Goal: Information Seeking & Learning: Learn about a topic

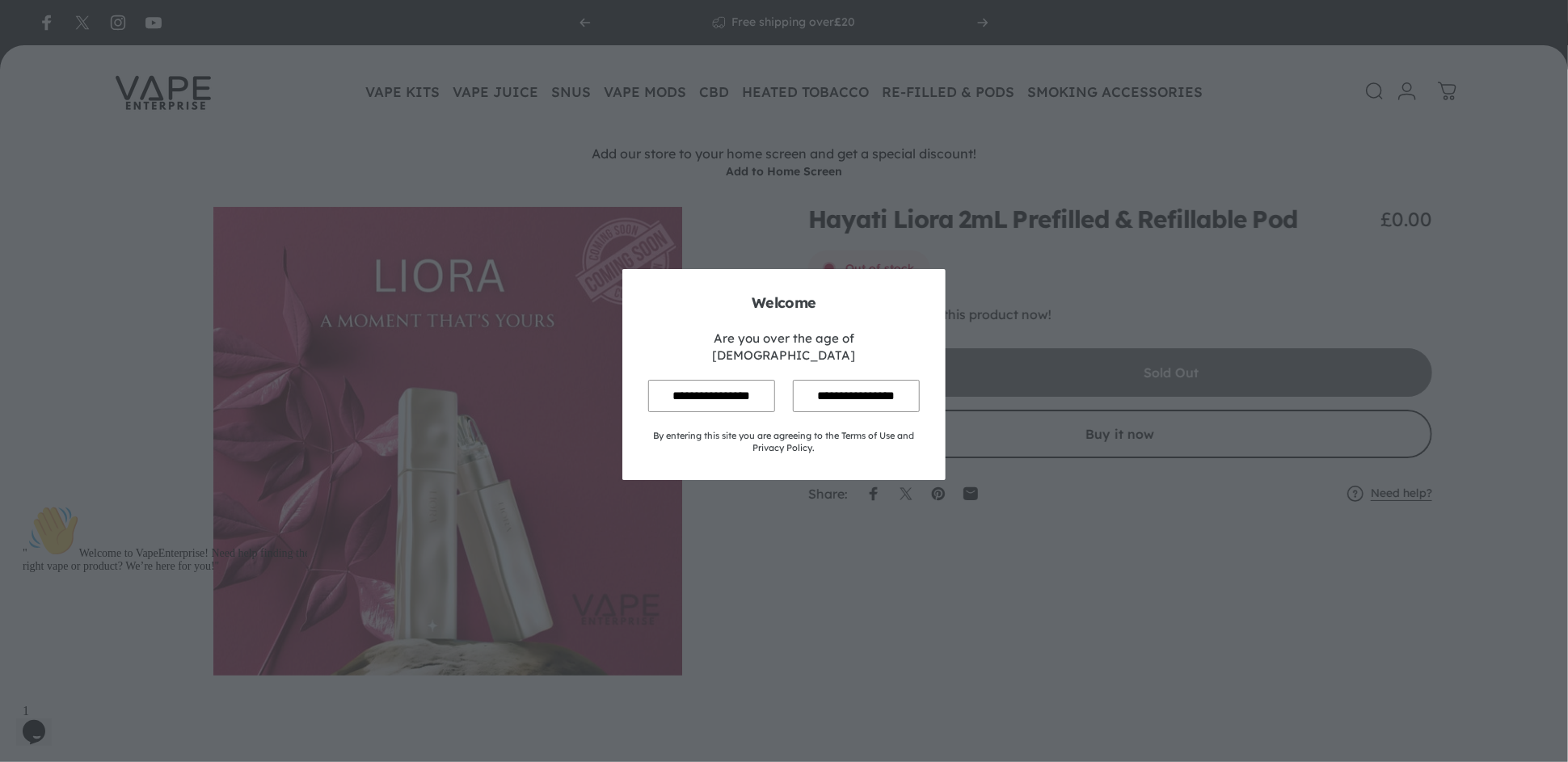
click at [712, 384] on input "**********" at bounding box center [712, 395] width 127 height 31
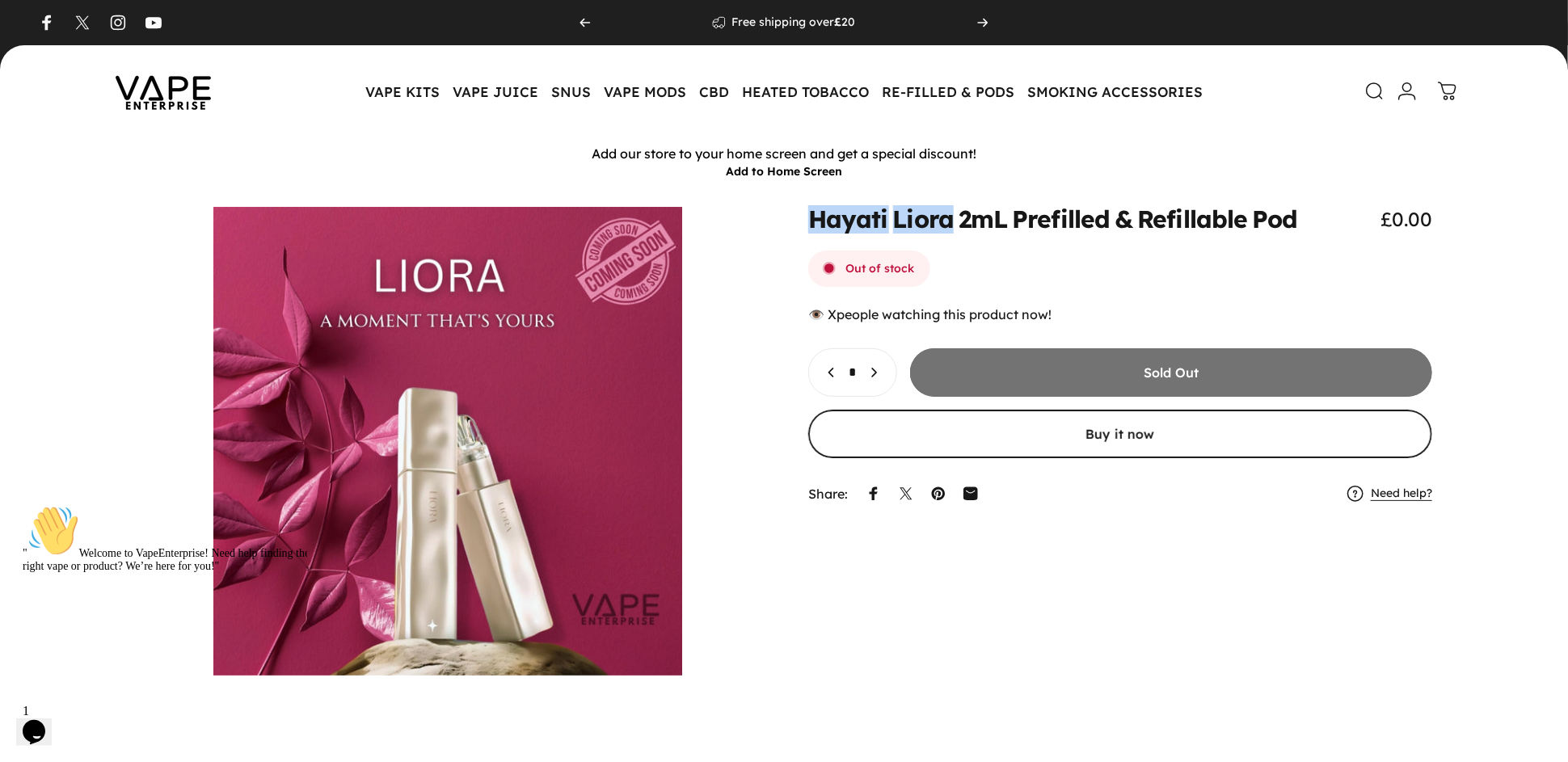
drag, startPoint x: 808, startPoint y: 213, endPoint x: 954, endPoint y: 220, distance: 146.2
click at [954, 220] on split-words "Hayati Liora 2mL Prefilled & Refillable Pod" at bounding box center [1053, 219] width 490 height 24
copy split-words "[PERSON_NAME]"
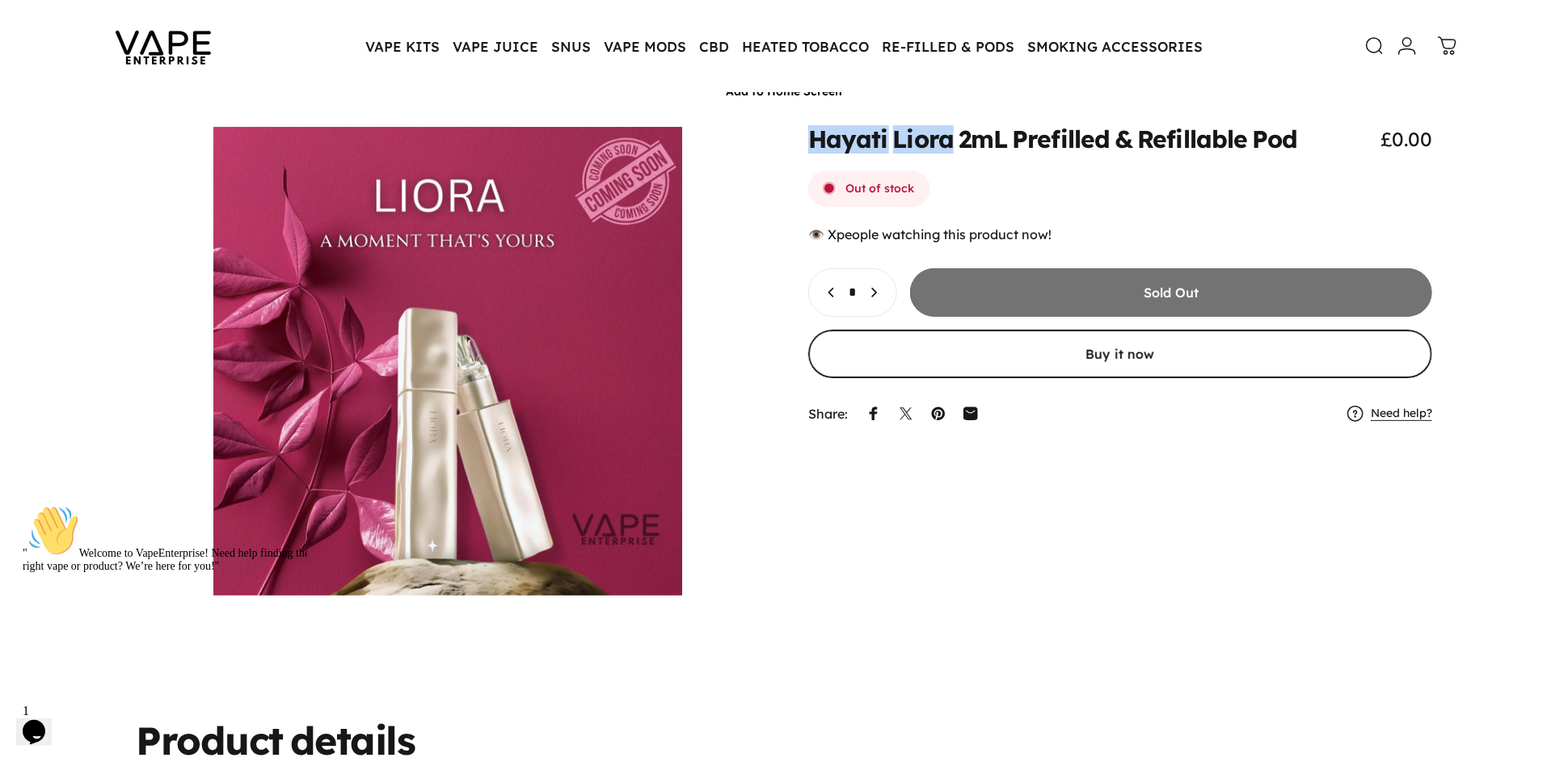
scroll to position [80, 0]
click at [866, 498] on div "Hayati Liora 2mL Prefilled & Refillable Pod £0.00 Out of stock 👁️ people watchi…" at bounding box center [784, 360] width 1491 height 468
click at [752, 206] on button "Open media 1 in modal" at bounding box center [447, 360] width 624 height 468
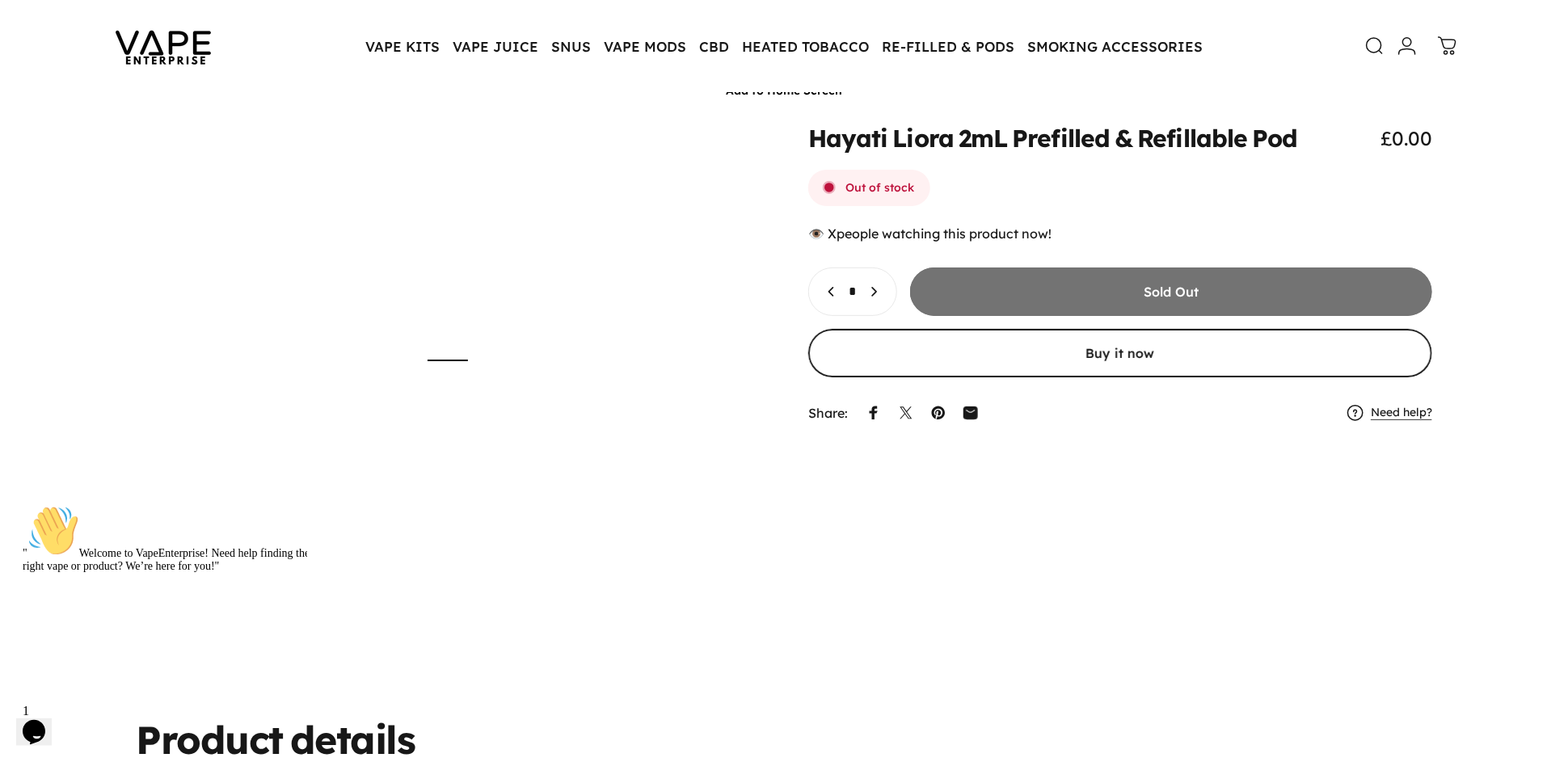
click at [1052, 185] on div "Out of stock" at bounding box center [1120, 188] width 624 height 37
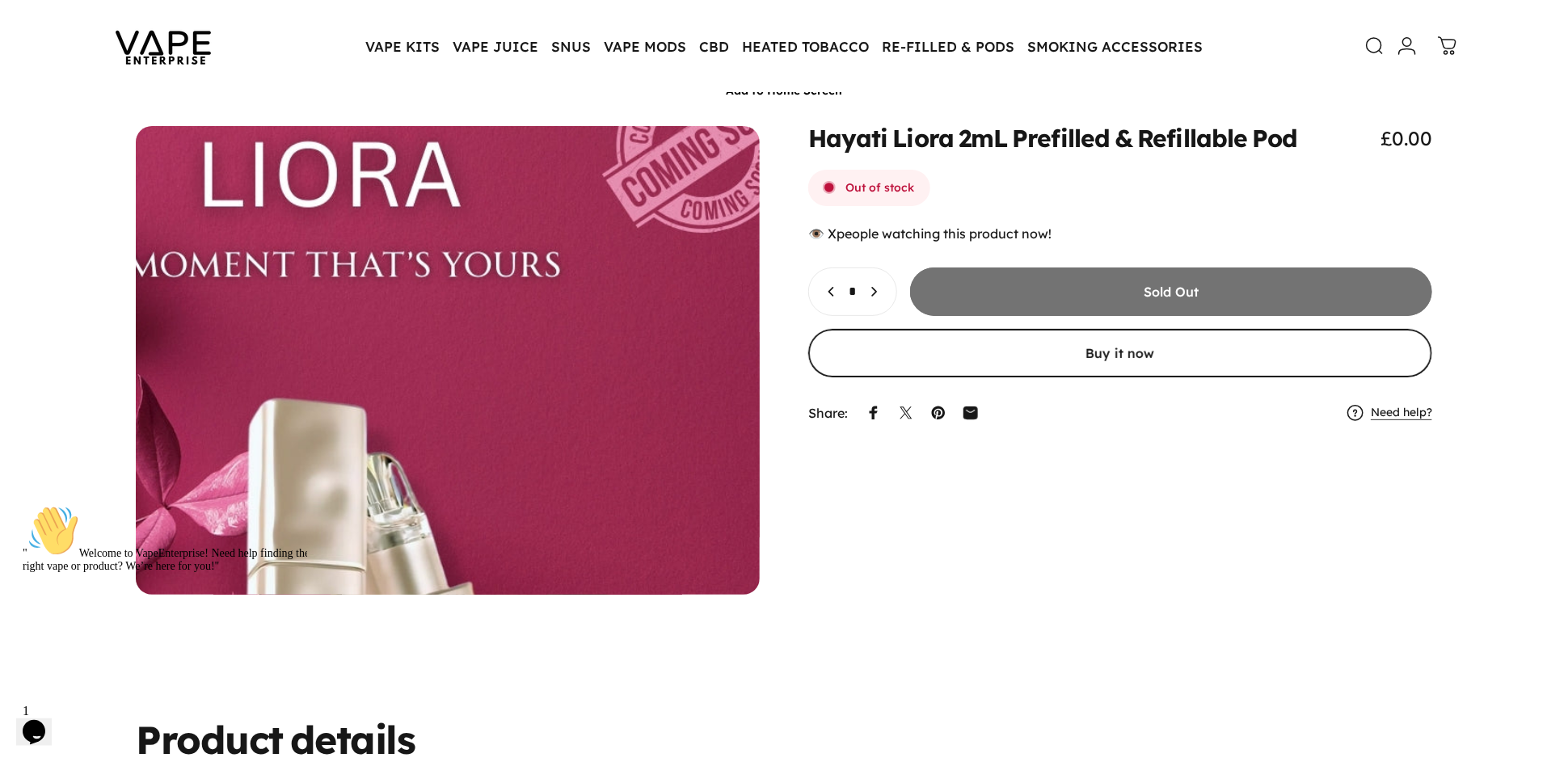
drag, startPoint x: 521, startPoint y: 215, endPoint x: 461, endPoint y: 344, distance: 142.3
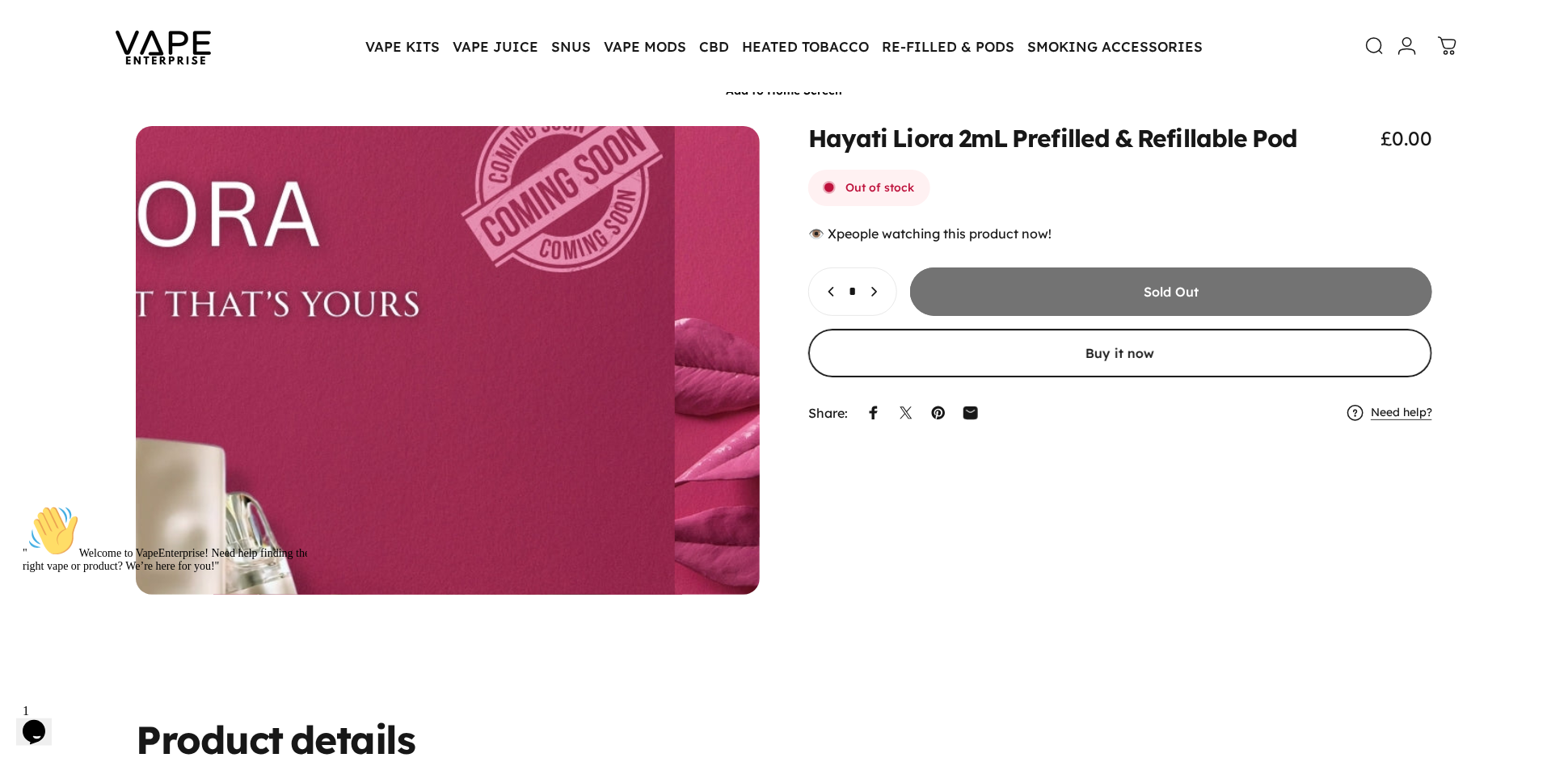
drag, startPoint x: 461, startPoint y: 344, endPoint x: 733, endPoint y: 168, distance: 324.0
click at [732, 175] on media-hover-overlay "Gallery Viewer" at bounding box center [447, 360] width 624 height 468
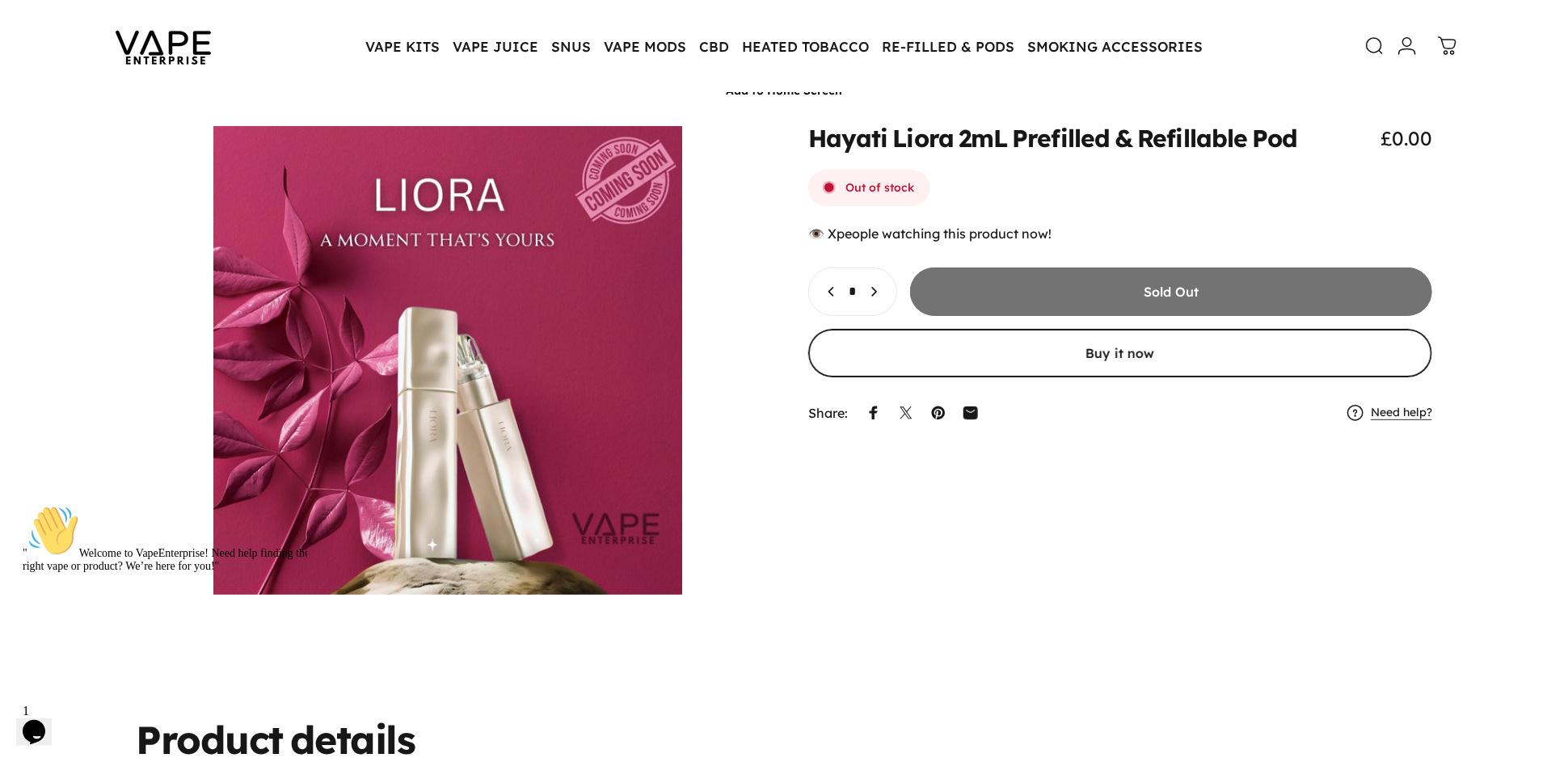
click at [733, 159] on button "Open media 1 in modal" at bounding box center [447, 360] width 624 height 468
click at [899, 505] on div "Hayati Liora 2mL Prefilled & Refillable Pod £0.00 Out of stock 👁️ people watchi…" at bounding box center [784, 360] width 1491 height 468
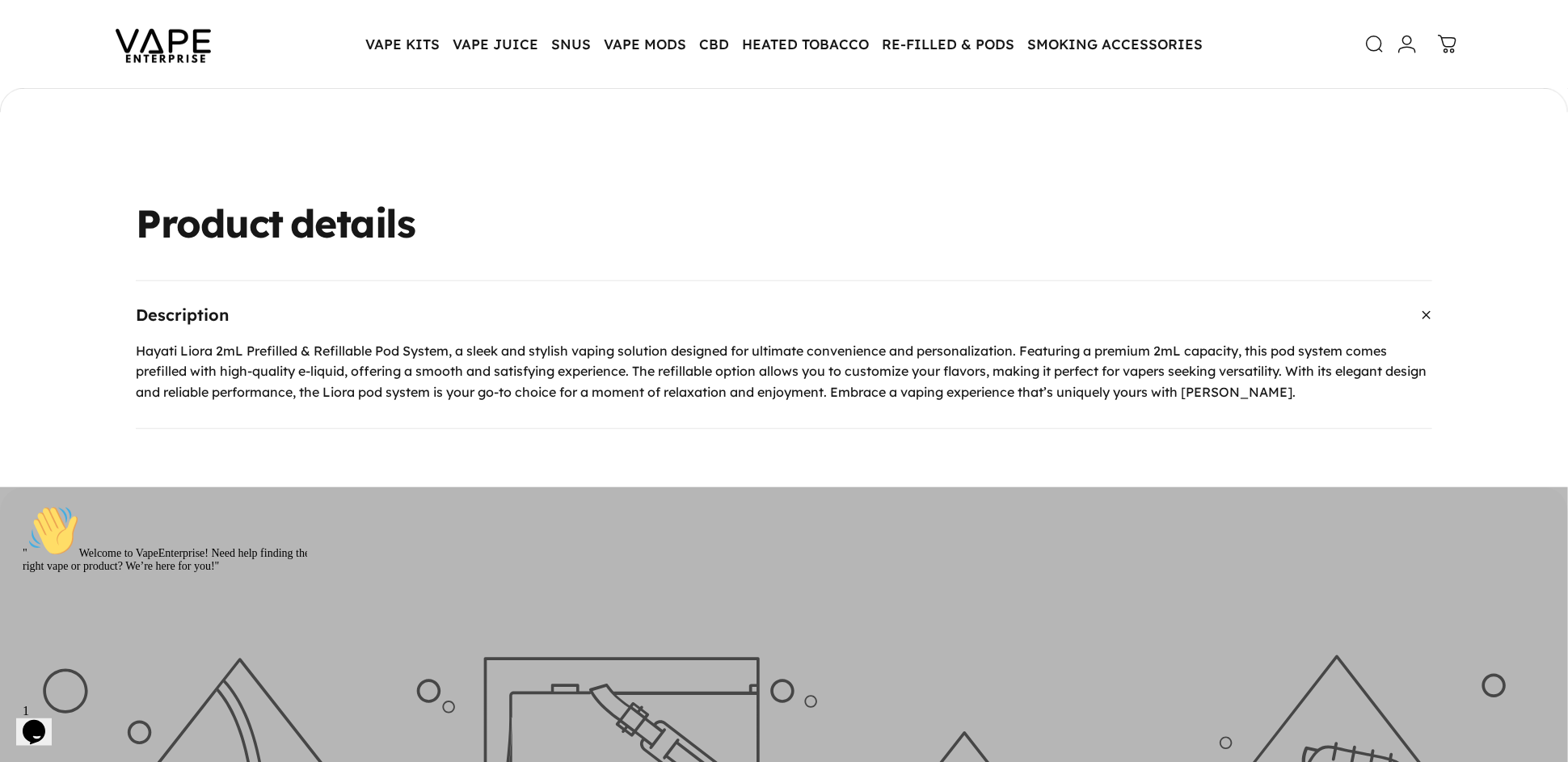
scroll to position [592, 0]
click at [524, 379] on p "Hayati Liora 2mL Prefilled & Refillable Pod System, a sleek and stylish vaping …" at bounding box center [784, 373] width 1297 height 62
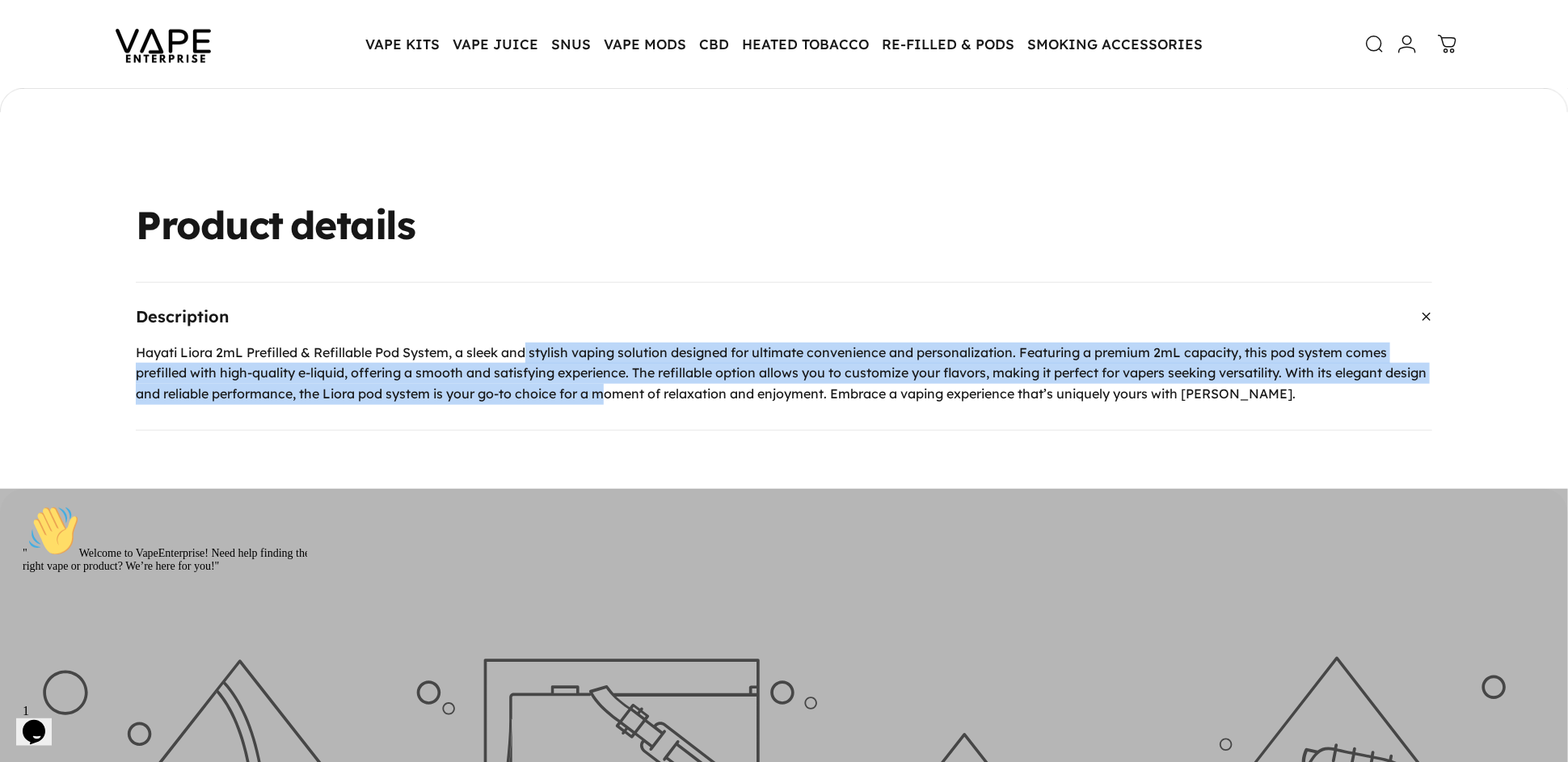
drag, startPoint x: 529, startPoint y: 360, endPoint x: 690, endPoint y: 400, distance: 165.9
click at [667, 403] on p "Hayati Liora 2mL Prefilled & Refillable Pod System, a sleek and stylish vaping …" at bounding box center [784, 373] width 1297 height 62
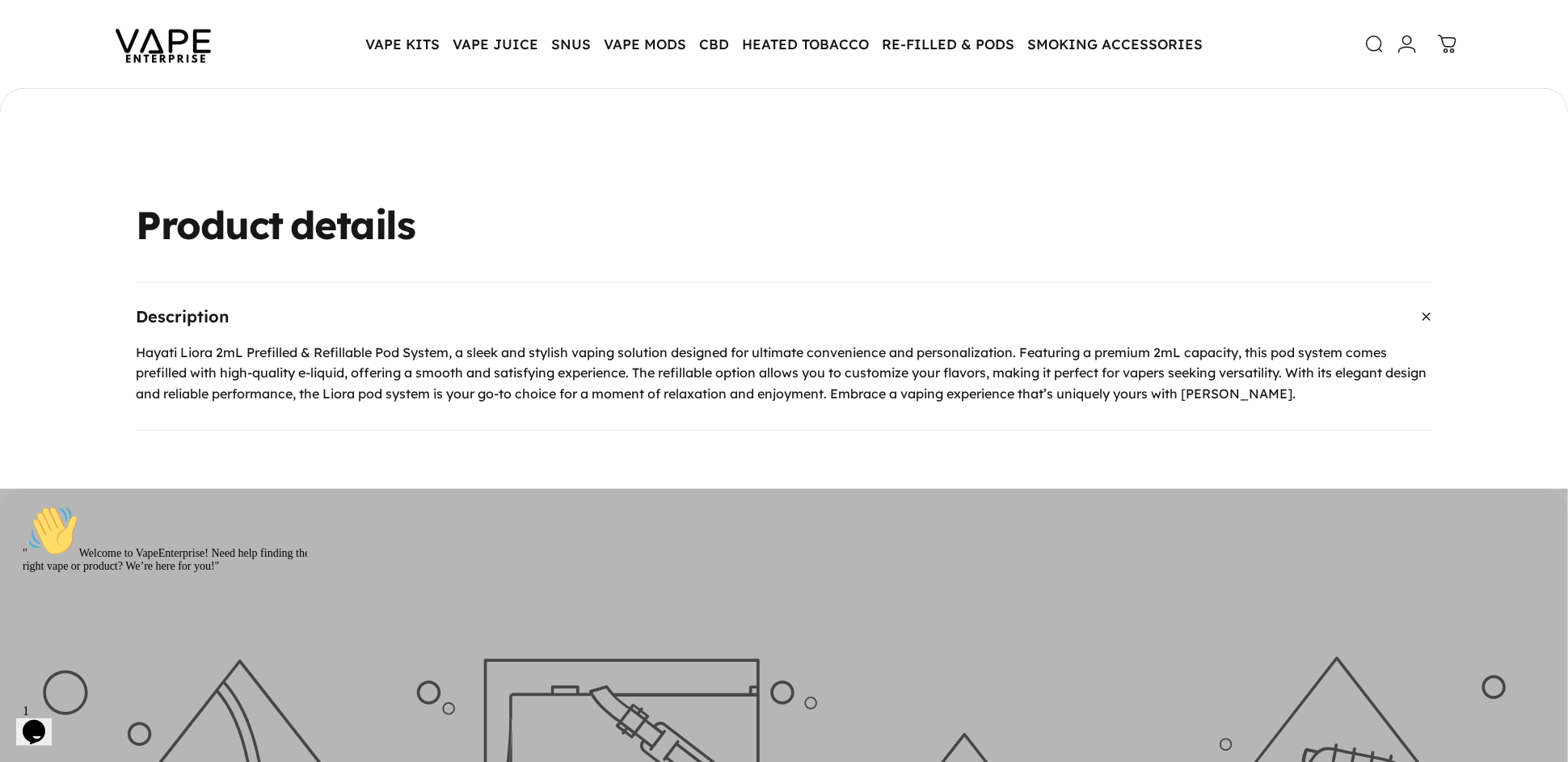
click at [700, 399] on p "Hayati Liora 2mL Prefilled & Refillable Pod System, a sleek and stylish vaping …" at bounding box center [784, 373] width 1297 height 62
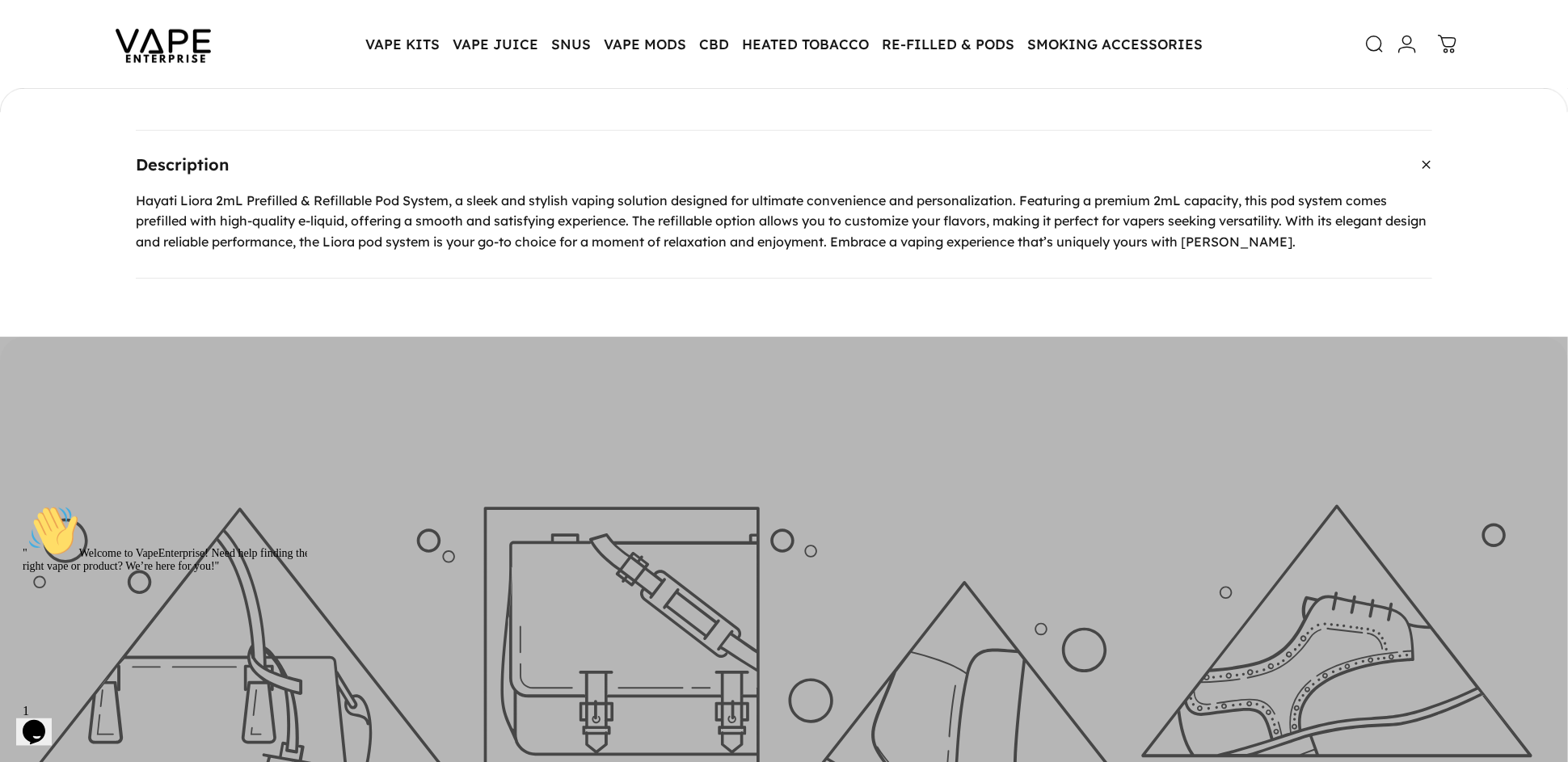
scroll to position [753, 0]
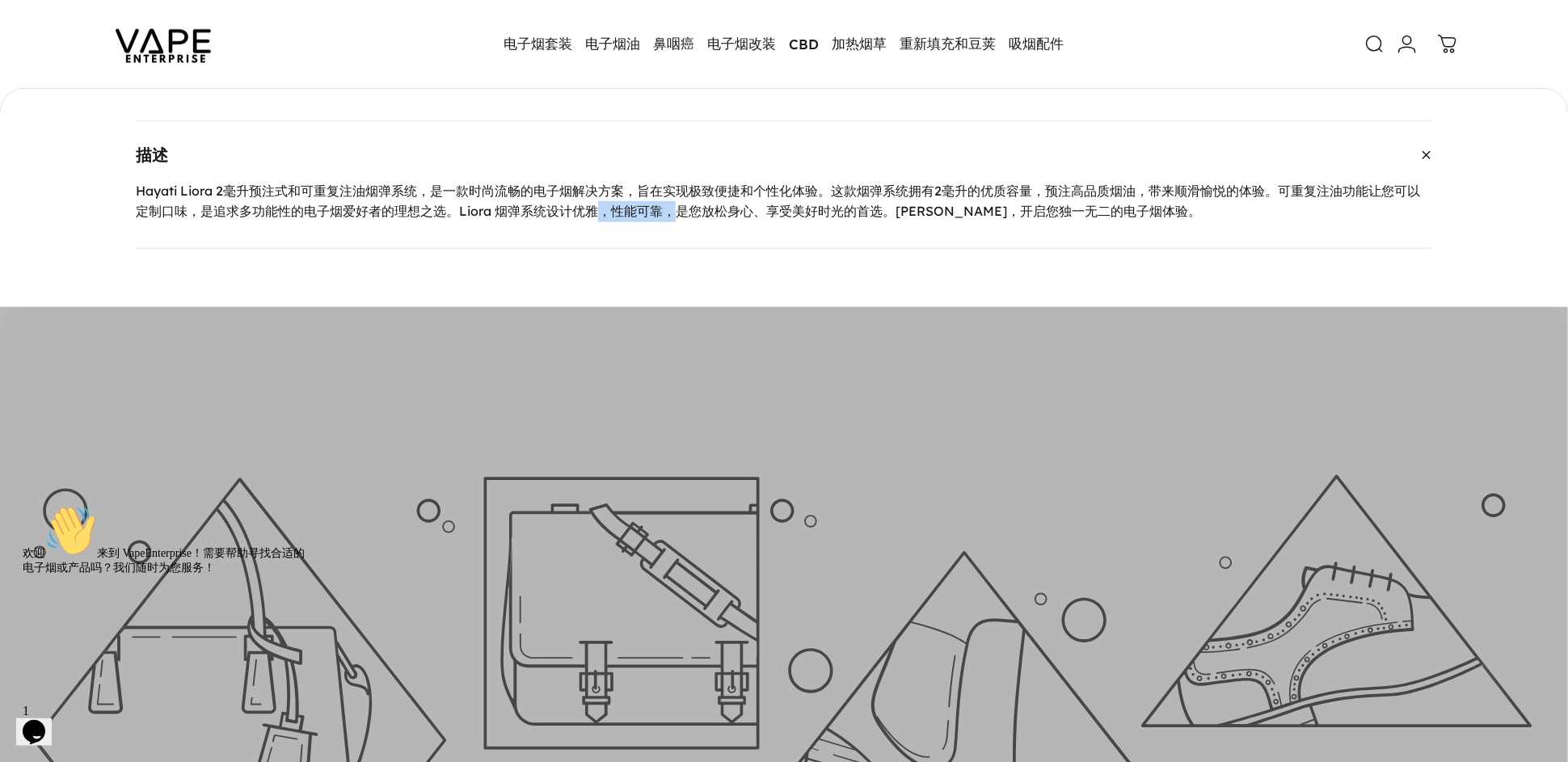
drag, startPoint x: 623, startPoint y: 210, endPoint x: 601, endPoint y: 218, distance: 23.4
click at [599, 217] on font "Hayati Liora 2毫升预注式和可重复注油烟弹系统，是一款时尚流畅的电子烟解决方案，旨在实现极致便捷和个性化体验。这款烟弹系统拥有2毫升的优质容量，预…" at bounding box center [778, 202] width 1284 height 37
click at [771, 240] on div "Hayati Liora 2毫升预注式和可重复注油烟弹系统，是一款时尚流畅的电子烟解决方案，旨在实现极致便捷和个性化体验。这款烟弹系统拥有2毫升的优质容量，预…" at bounding box center [784, 214] width 1297 height 67
drag, startPoint x: 895, startPoint y: 208, endPoint x: 834, endPoint y: 207, distance: 61.0
click at [834, 204] on font "Hayati Liora 2毫升预注式和可重复注油烟弹系统，是一款时尚流畅的电子烟解决方案，旨在实现极致便捷和个性化体验。这款烟弹系统拥有2毫升的优质容量，预…" at bounding box center [778, 202] width 1284 height 37
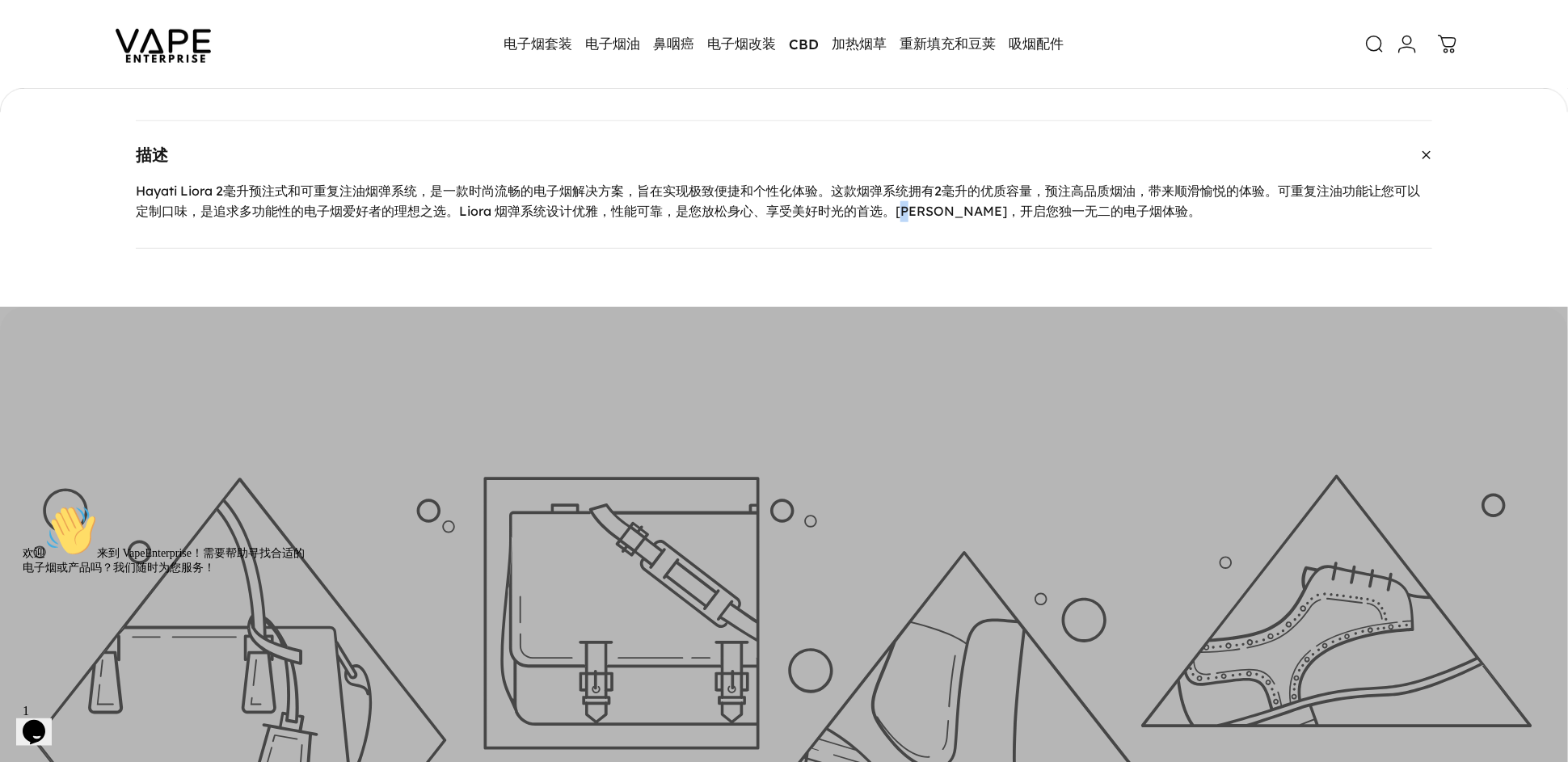
click at [916, 235] on div "Hayati Liora 2毫升预注式和可重复注油烟弹系统，是一款时尚流畅的电子烟解决方案，旨在实现极致便捷和个性化体验。这款烟弹系统拥有2毫升的优质容量，预…" at bounding box center [784, 214] width 1297 height 67
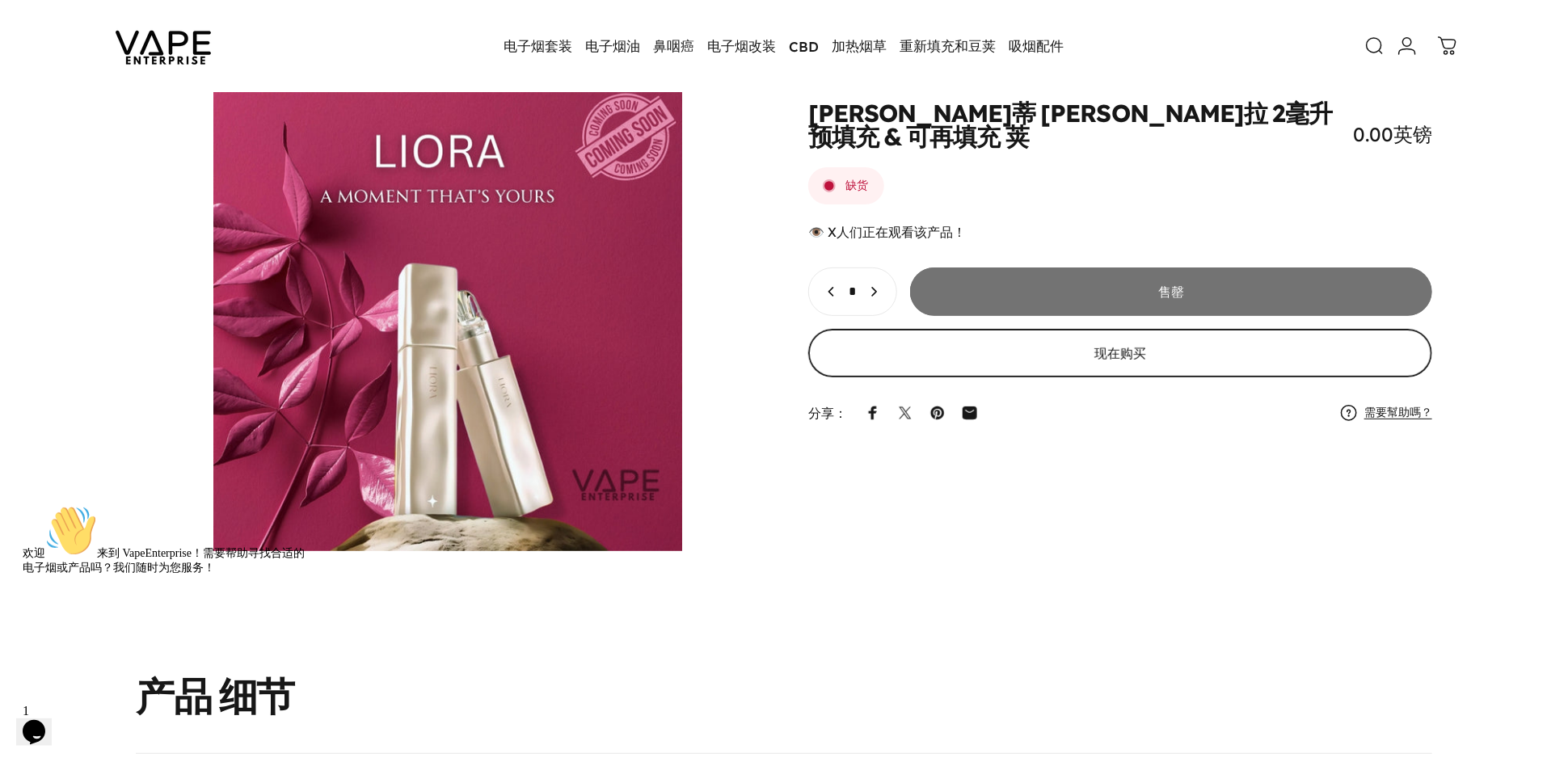
scroll to position [0, 0]
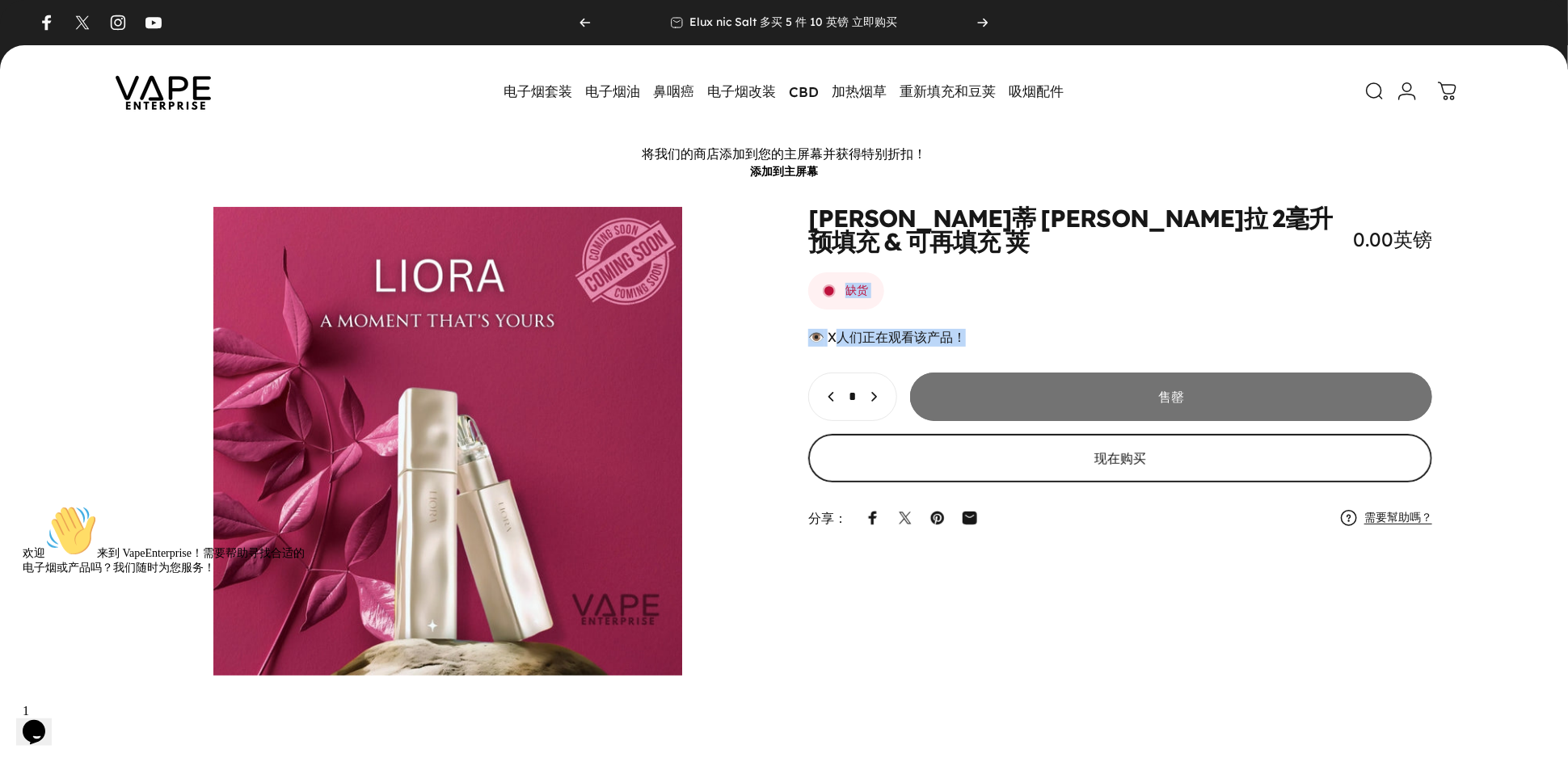
drag, startPoint x: 1074, startPoint y: 314, endPoint x: 835, endPoint y: 258, distance: 245.5
click at [826, 258] on animate-element "哈亚[PERSON_NAME]奥拉 2毫升 预填充 & 可再填充 荚 0.00英镑 缺货 👁️ 人们正在观看该产品！ 数量 * 售罄 现在购买 This it…" at bounding box center [1120, 370] width 624 height 327
click at [1131, 306] on animate-element "哈亚[PERSON_NAME]奥拉 2毫升 预填充 & 可再填充 荚 0.00英镑 缺货 👁️ 人们正在观看该产品！ 数量 * 售罄 现在购买 This it…" at bounding box center [1120, 370] width 624 height 327
